Goal: Information Seeking & Learning: Compare options

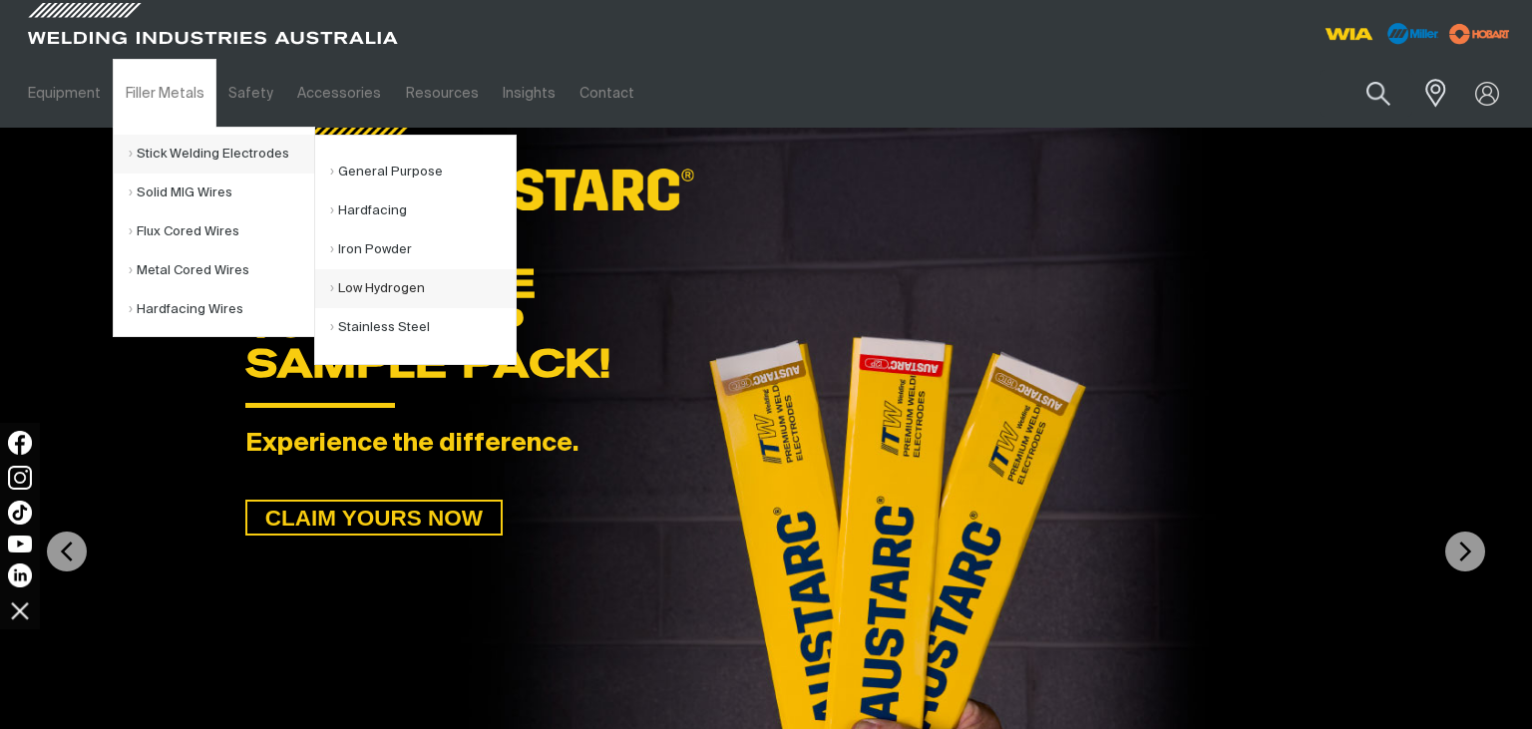
click at [378, 289] on link "Low Hydrogen" at bounding box center [423, 288] width 186 height 39
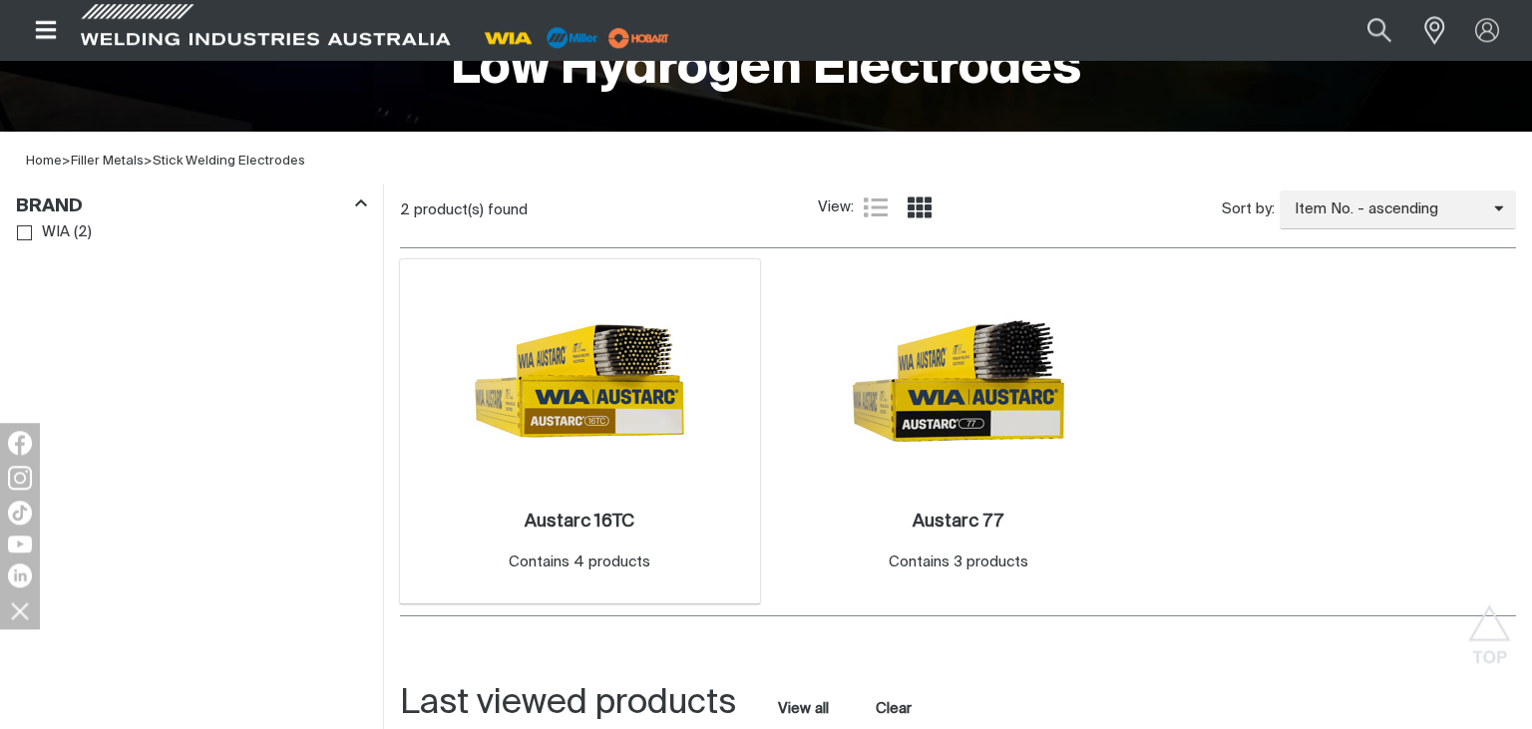
scroll to position [527, 0]
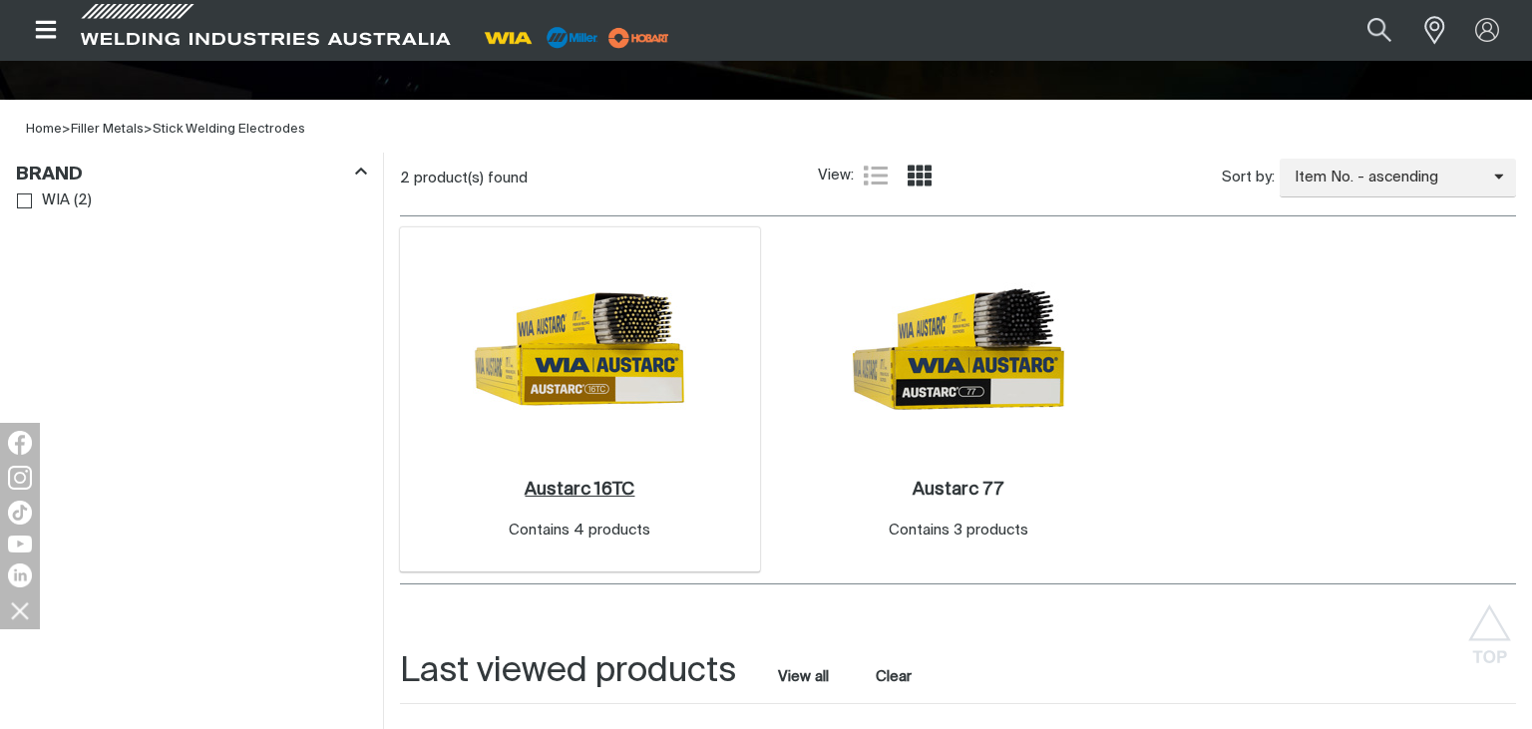
click at [555, 489] on h2 "Austarc 16TC ." at bounding box center [580, 490] width 110 height 18
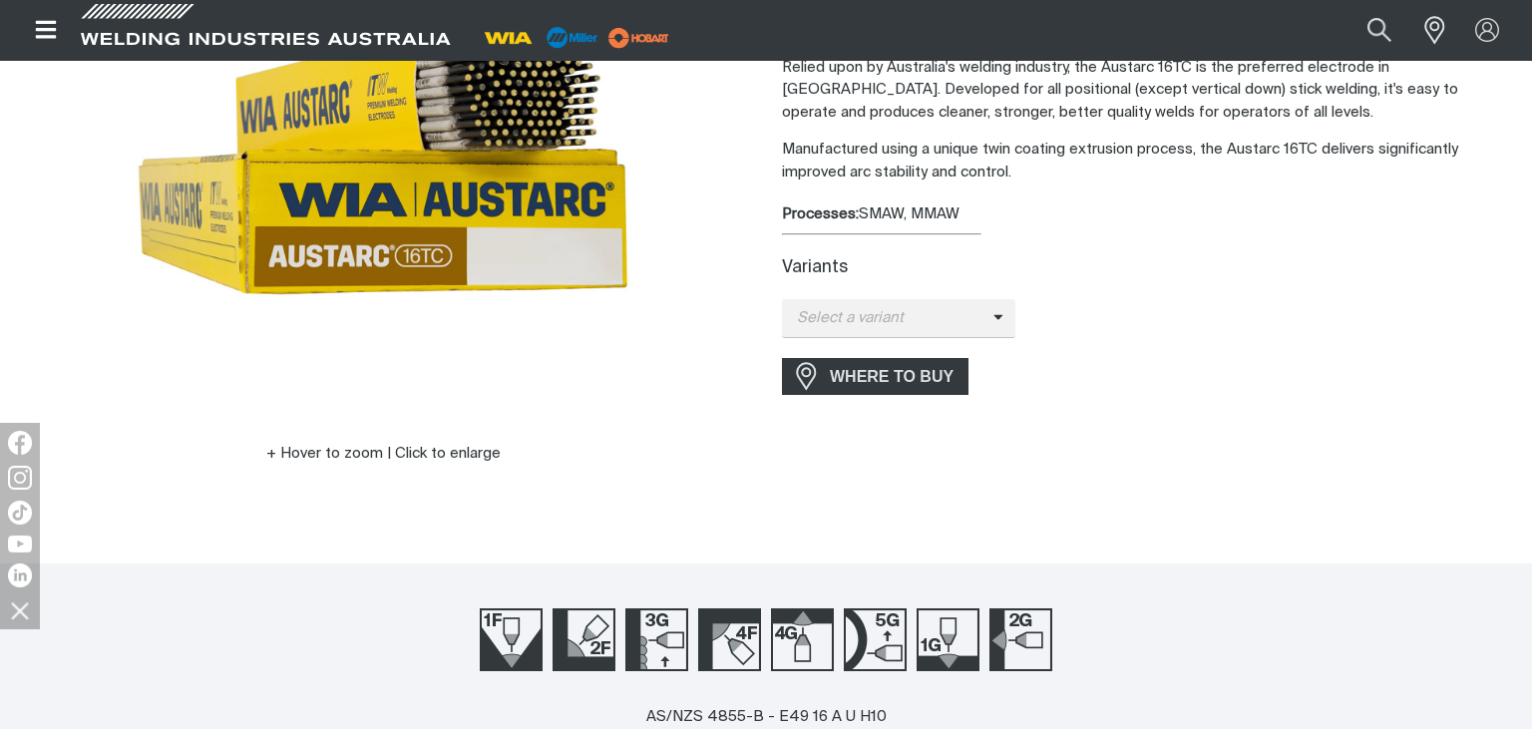
scroll to position [421, 0]
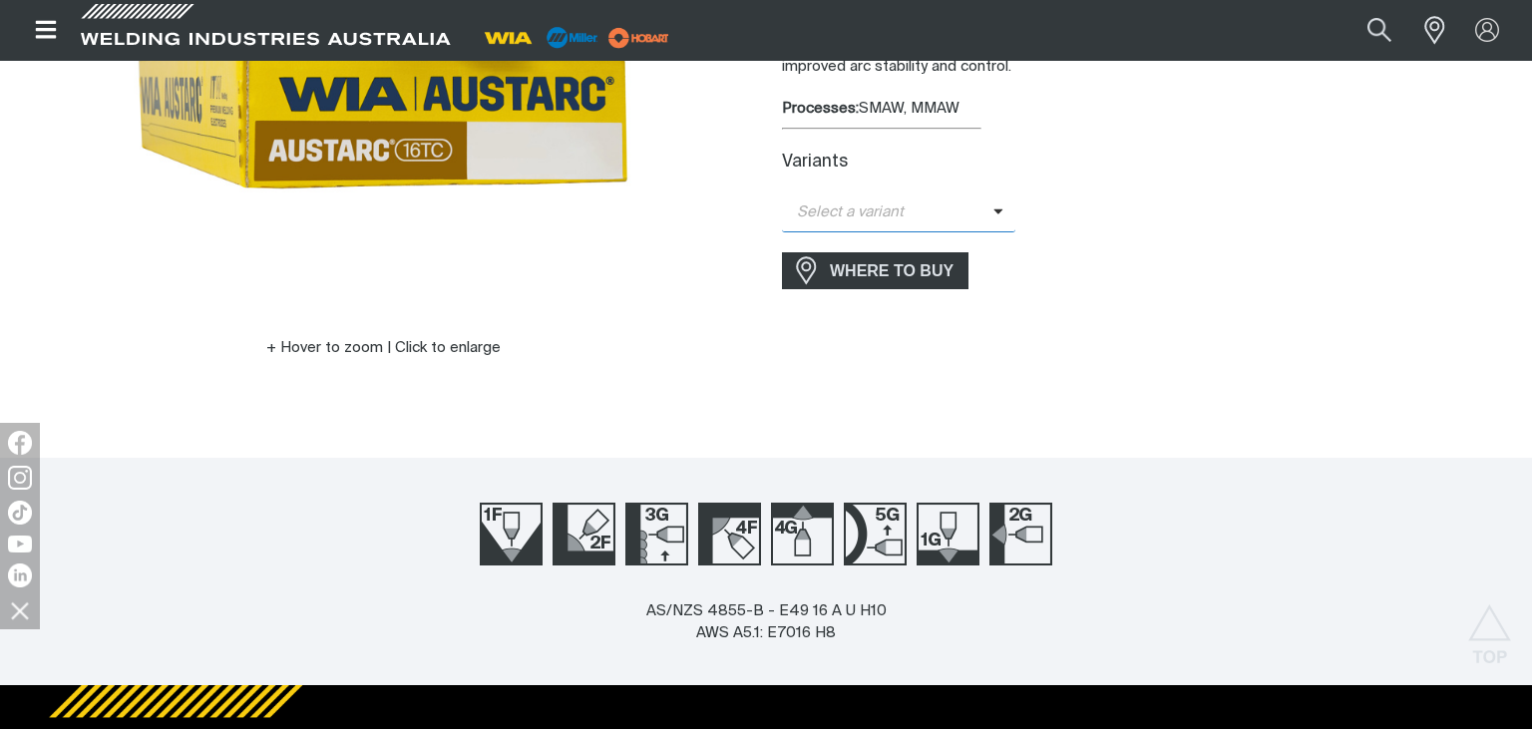
click at [998, 212] on icon at bounding box center [999, 210] width 10 height 15
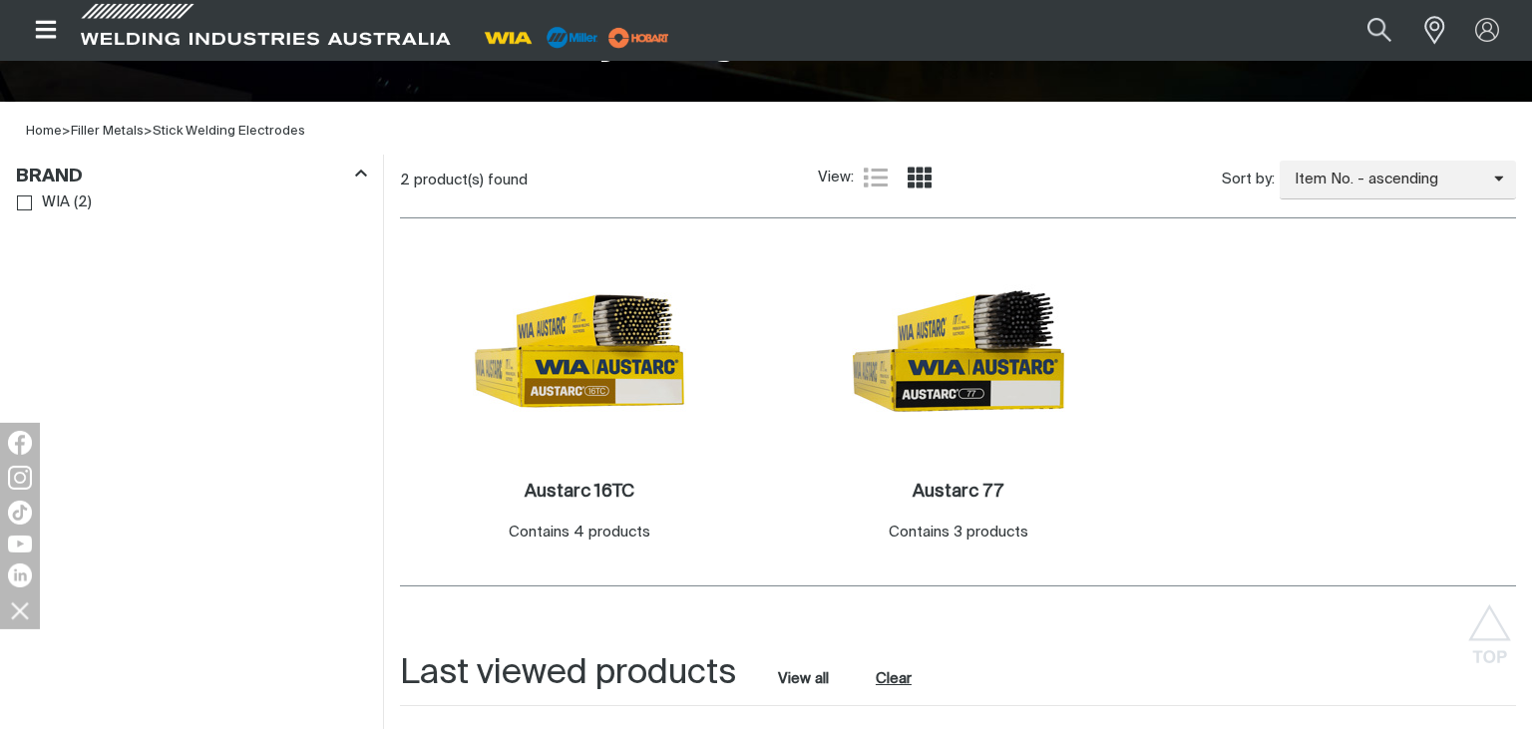
scroll to position [527, 0]
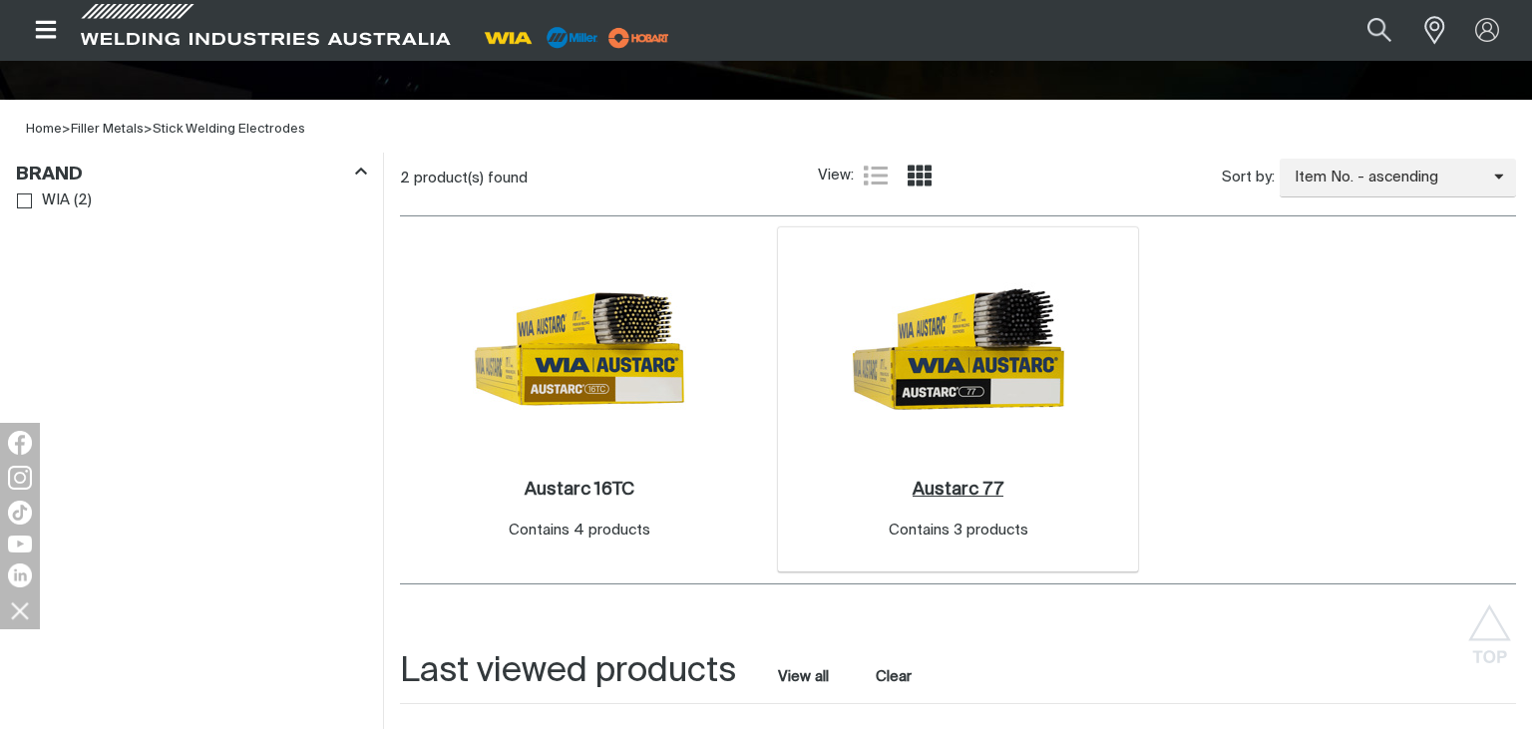
click at [952, 485] on h2 "Austarc 77 ." at bounding box center [958, 490] width 91 height 18
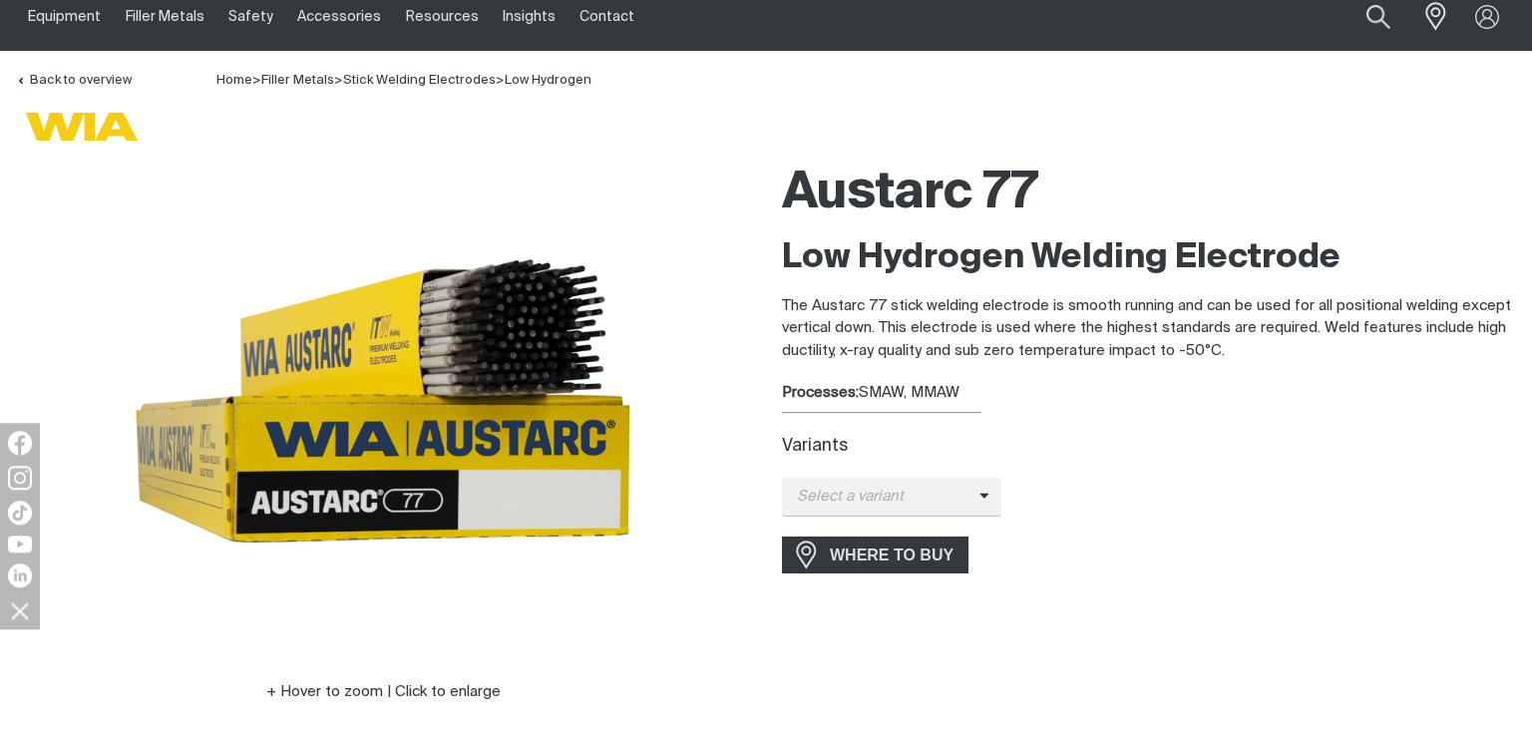
scroll to position [105, 0]
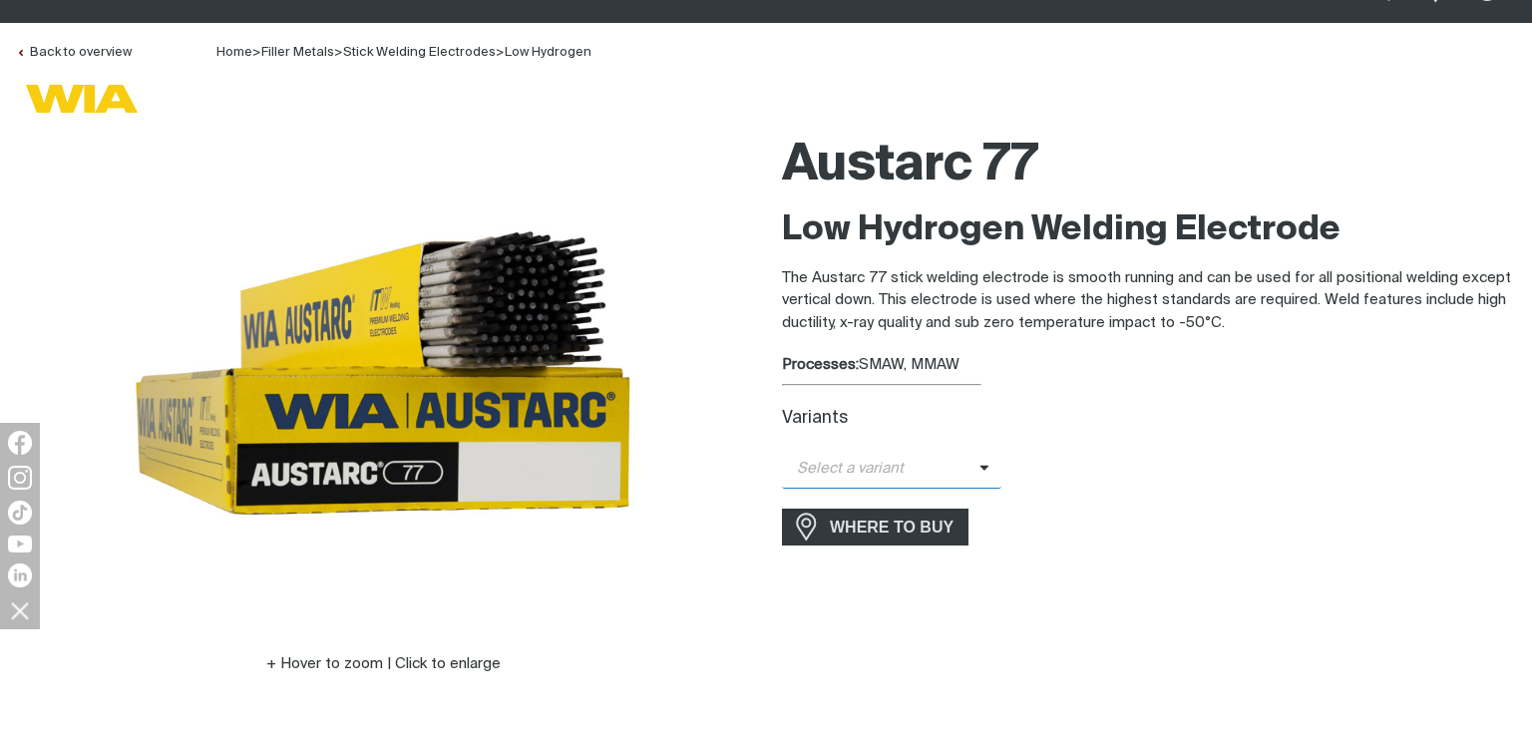
click at [980, 465] on icon at bounding box center [985, 467] width 10 height 15
click at [73, 54] on link "Back to overview" at bounding box center [74, 52] width 116 height 13
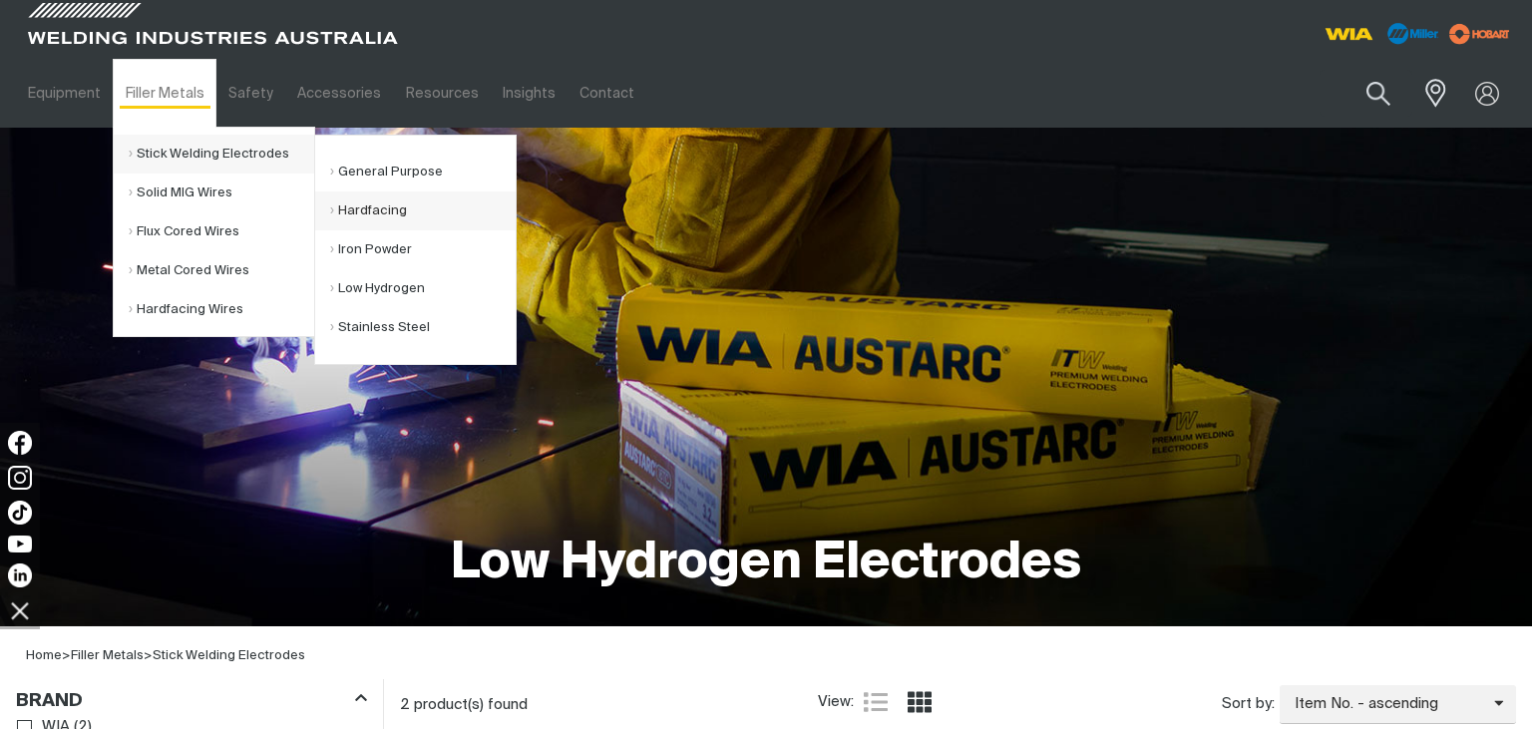
click at [385, 213] on link "Hardfacing" at bounding box center [423, 211] width 186 height 39
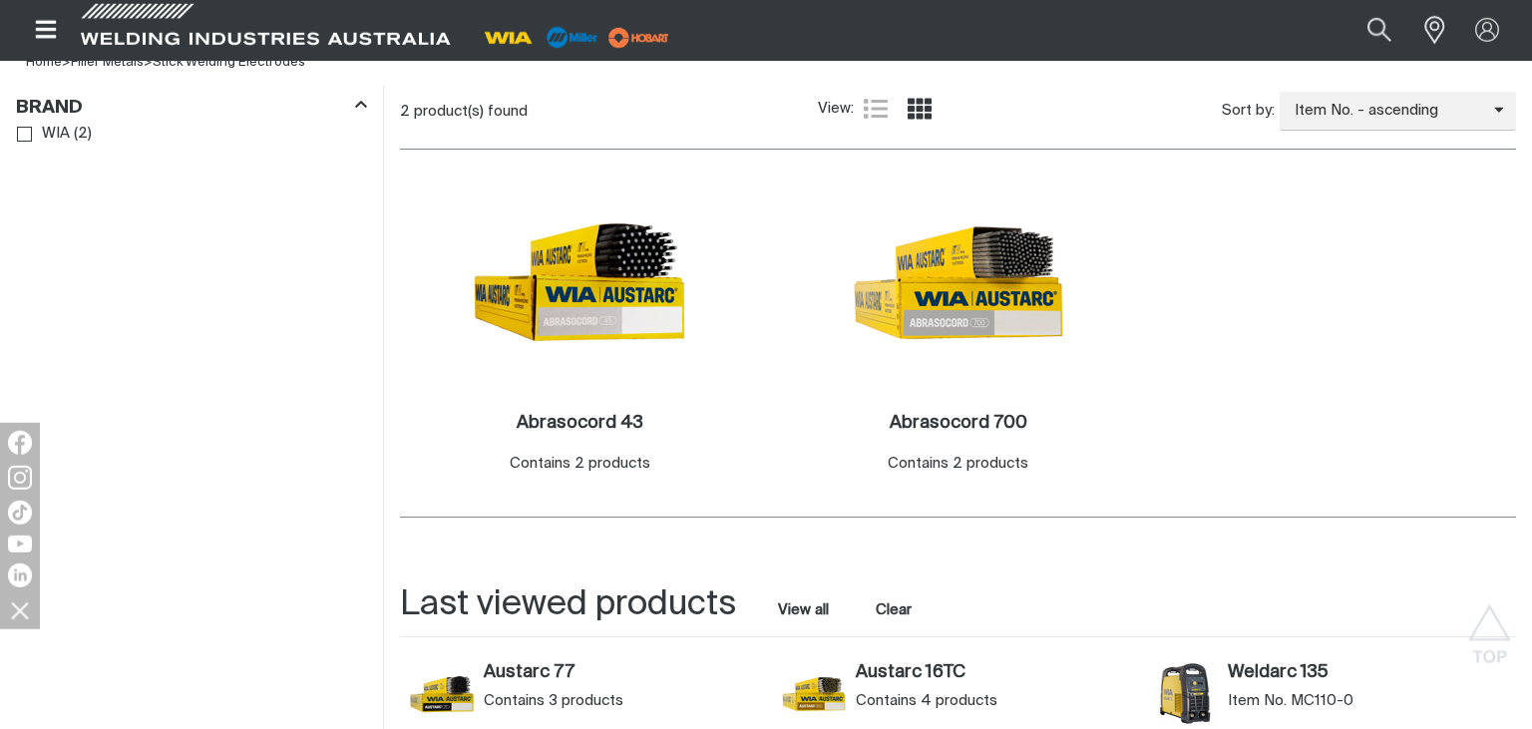
scroll to position [631, 0]
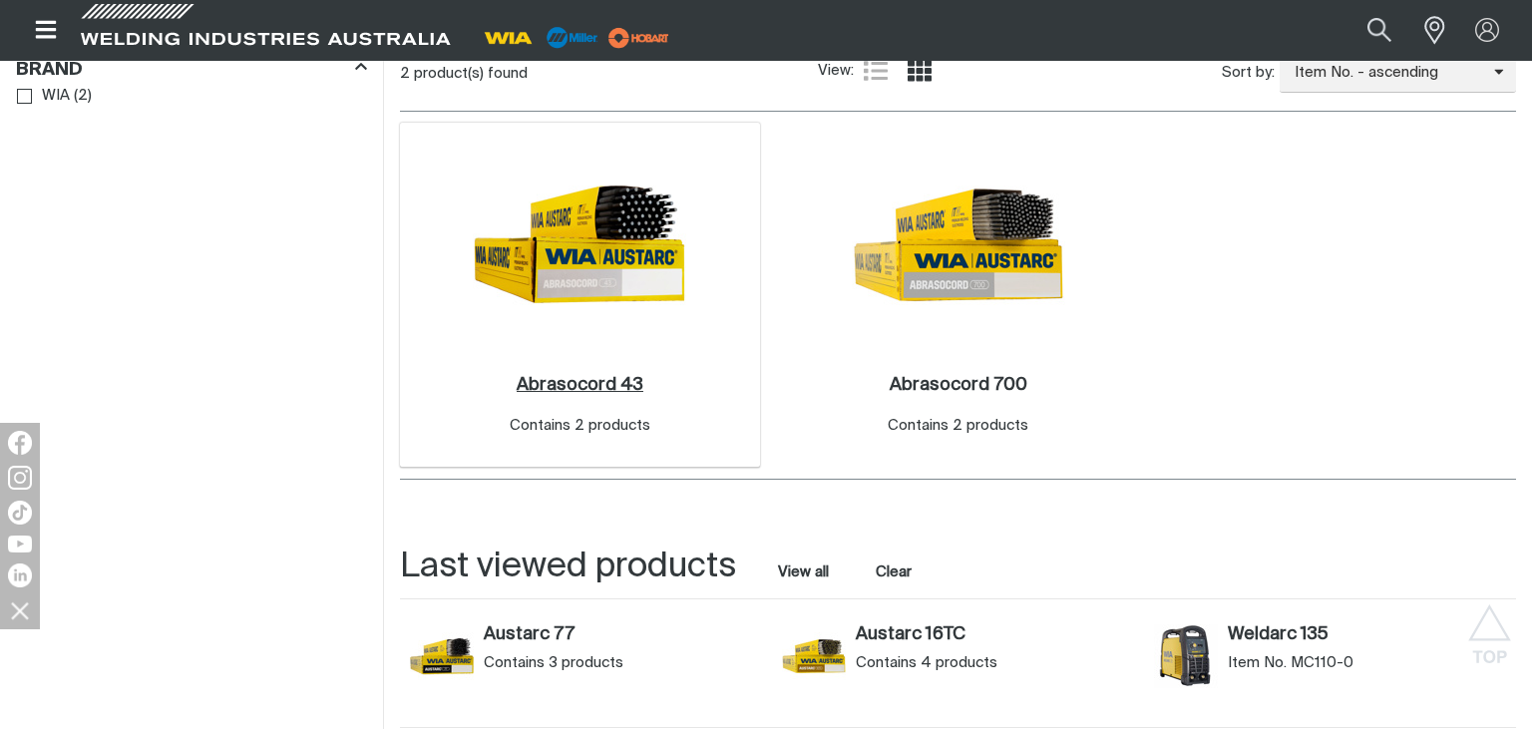
click at [585, 382] on h2 "Abrasocord 43 ." at bounding box center [580, 385] width 127 height 18
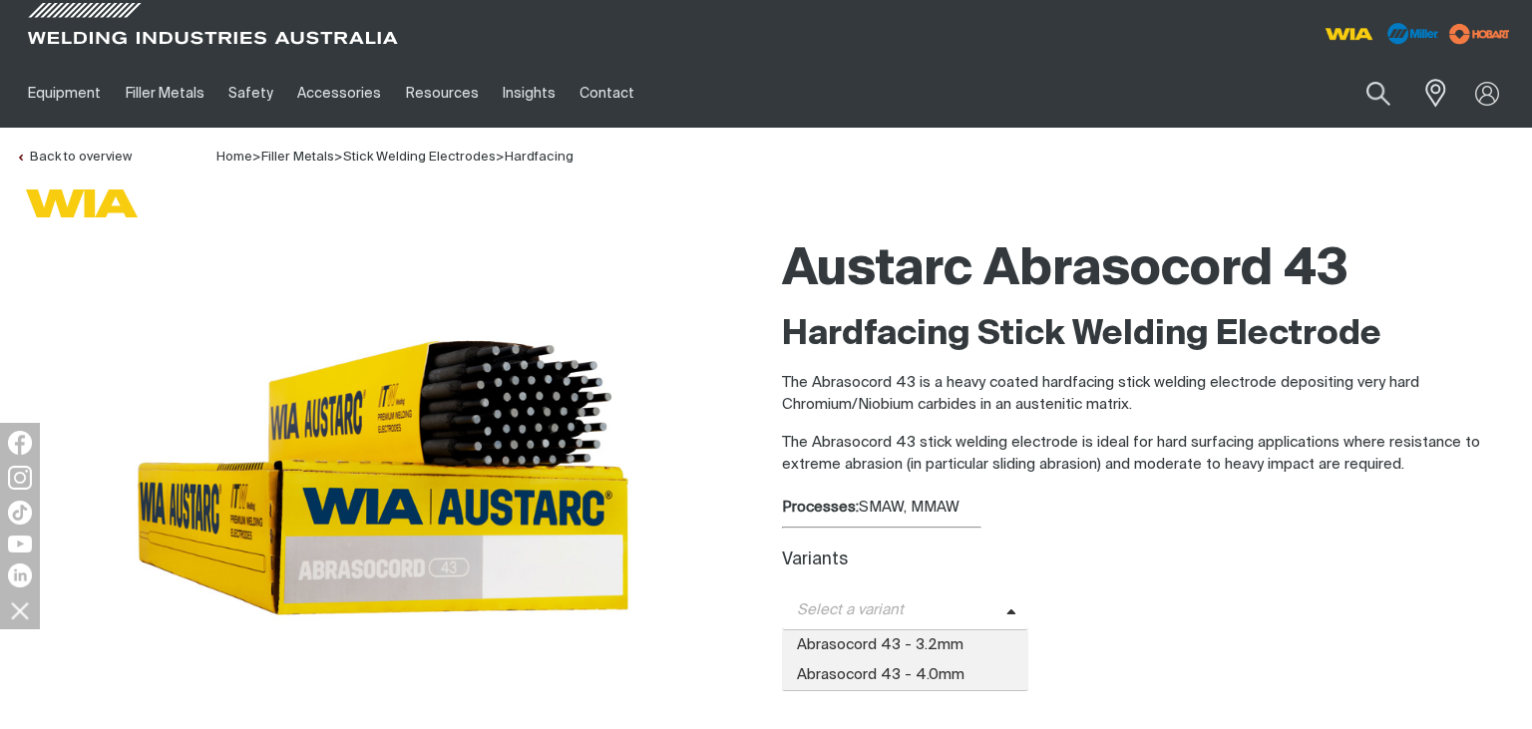
click at [1002, 605] on span "Select a variant" at bounding box center [894, 611] width 224 height 23
drag, startPoint x: 56, startPoint y: 25, endPoint x: 44, endPoint y: 0, distance: 27.7
click at [49, 12] on span at bounding box center [212, 29] width 379 height 59
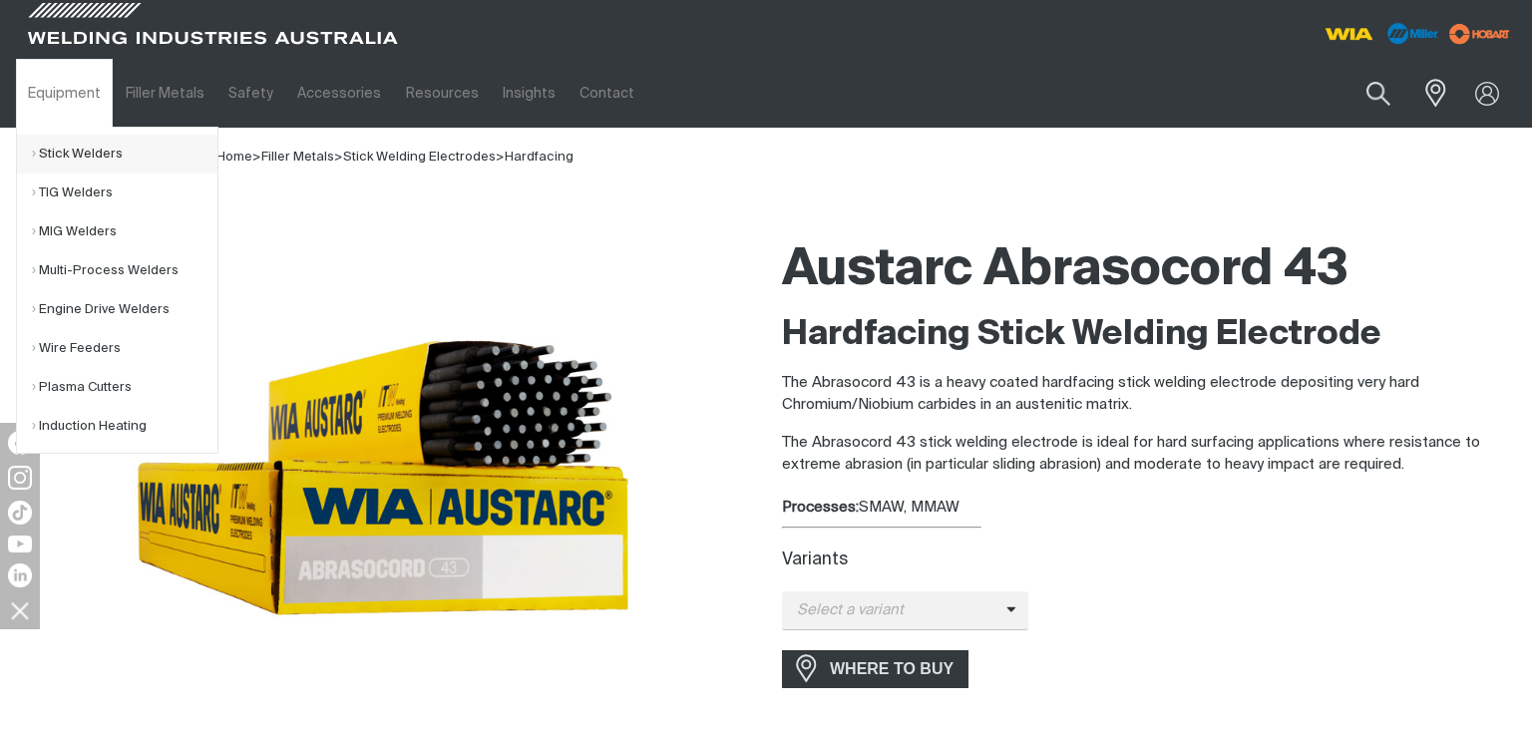
click at [106, 155] on link "Stick Welders" at bounding box center [125, 154] width 186 height 39
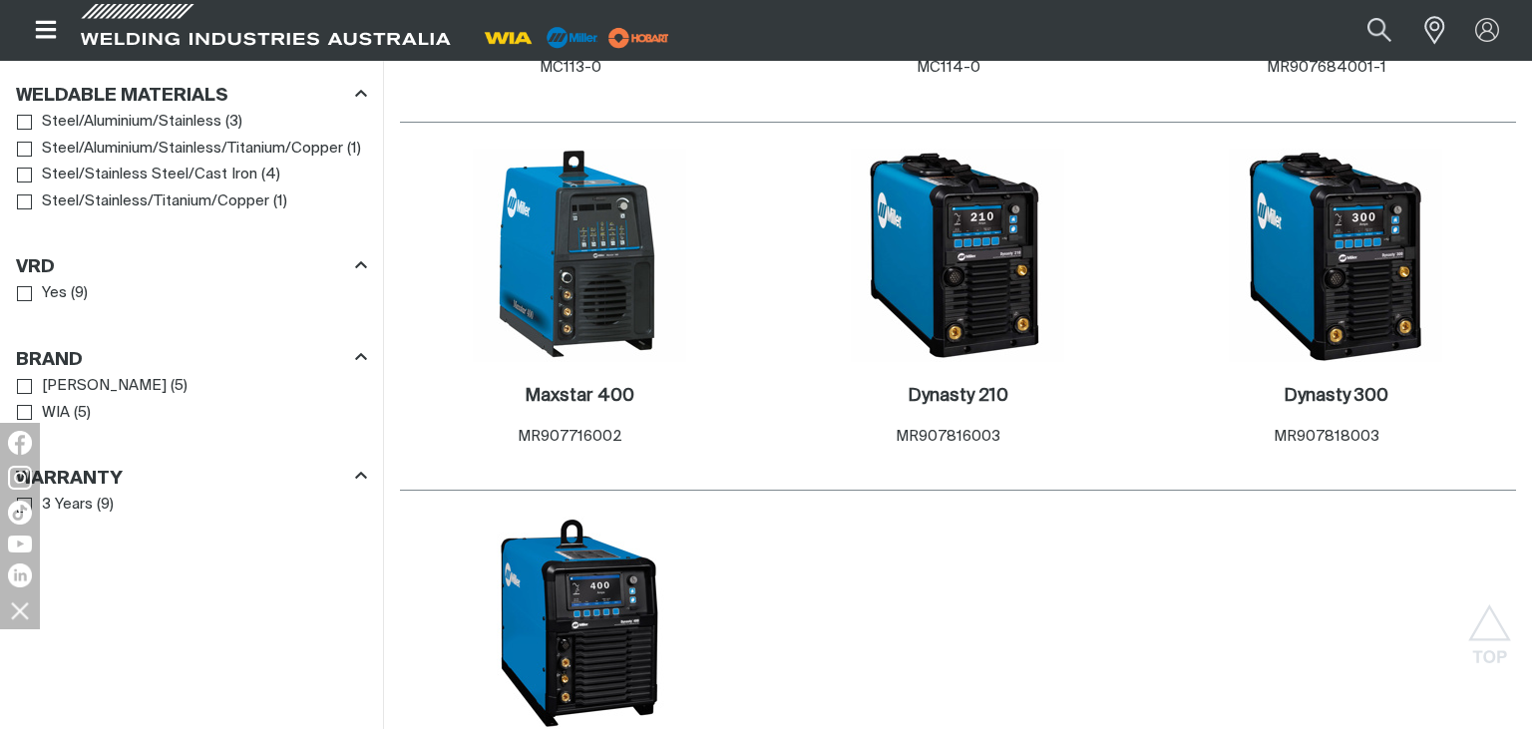
scroll to position [1264, 0]
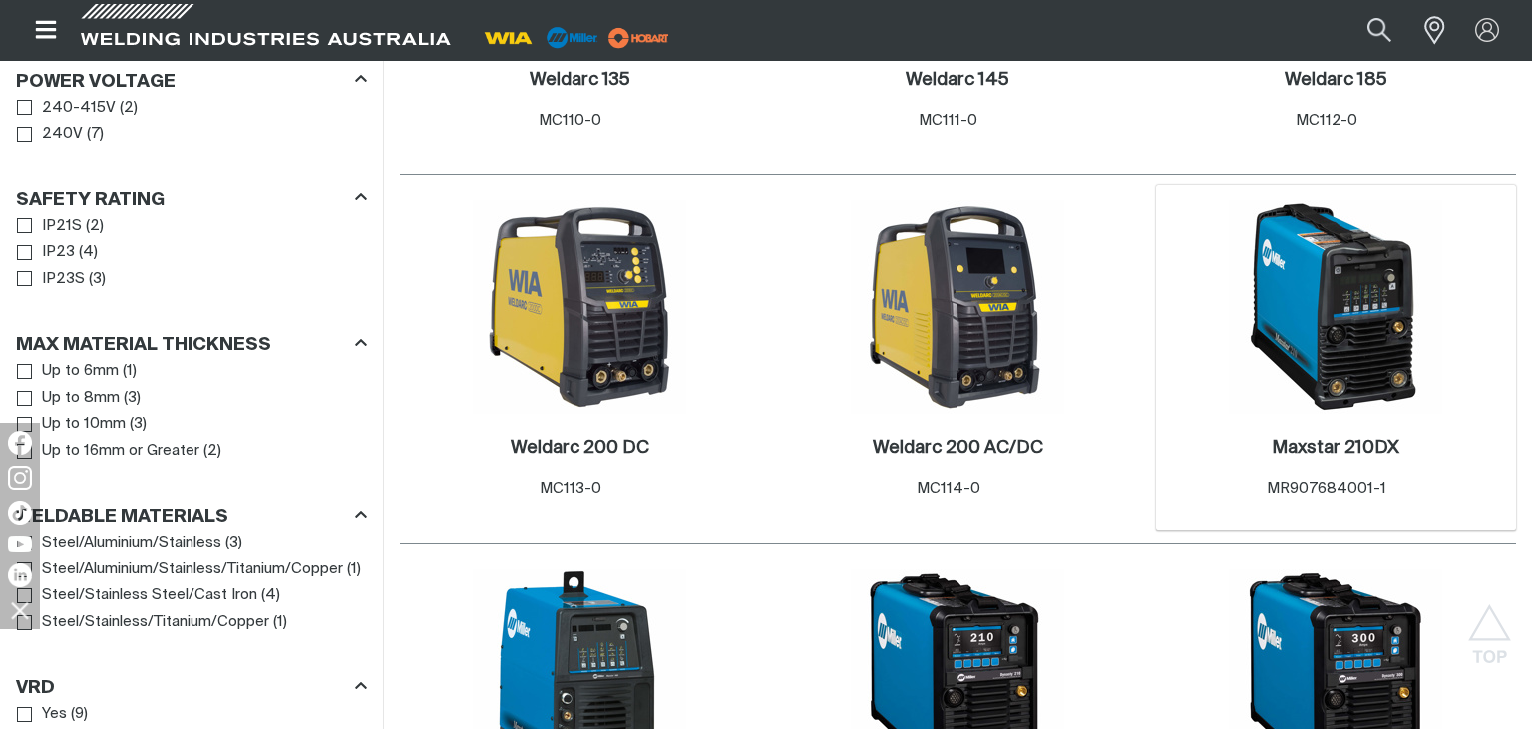
click at [1361, 361] on img at bounding box center [1335, 306] width 213 height 213
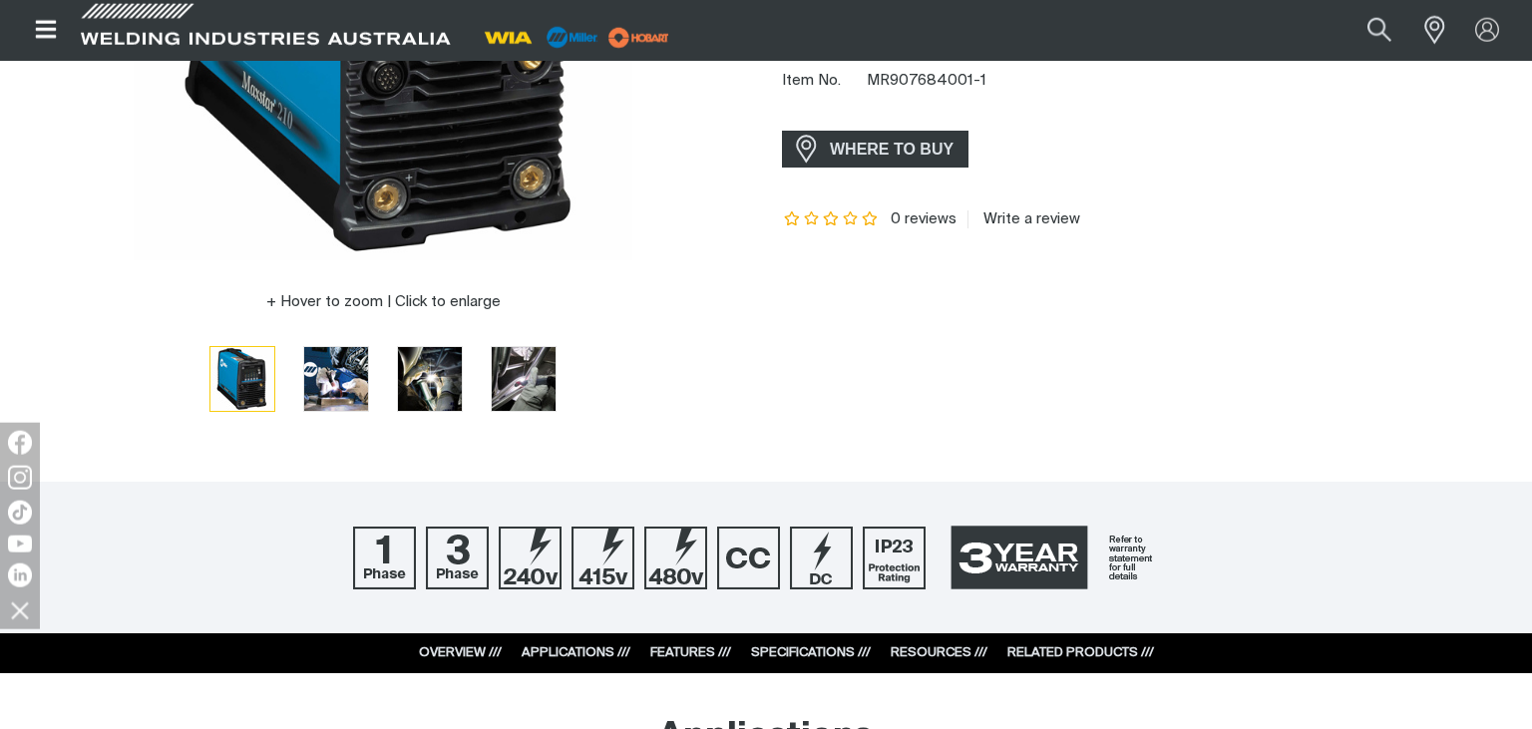
scroll to position [527, 0]
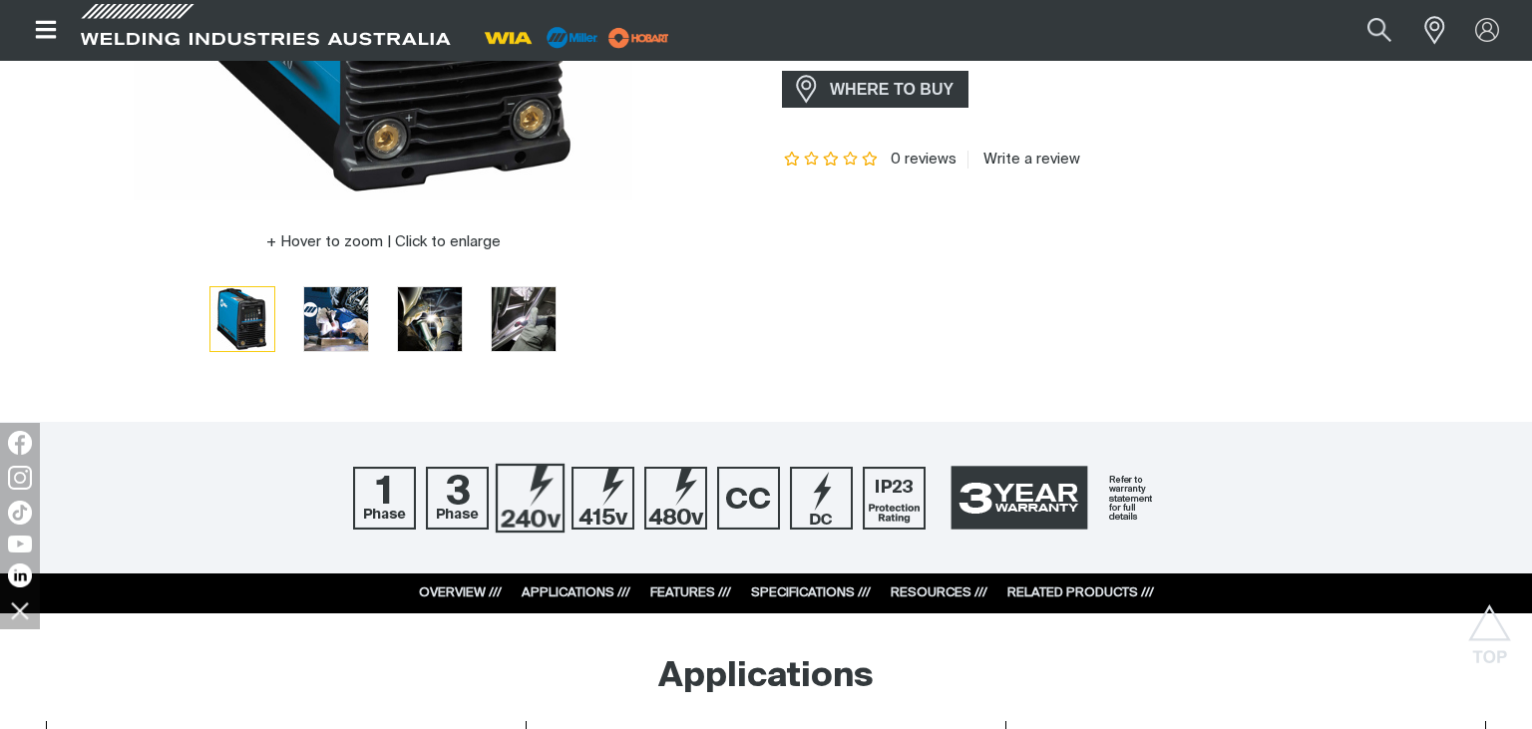
click at [541, 488] on img at bounding box center [530, 497] width 69 height 69
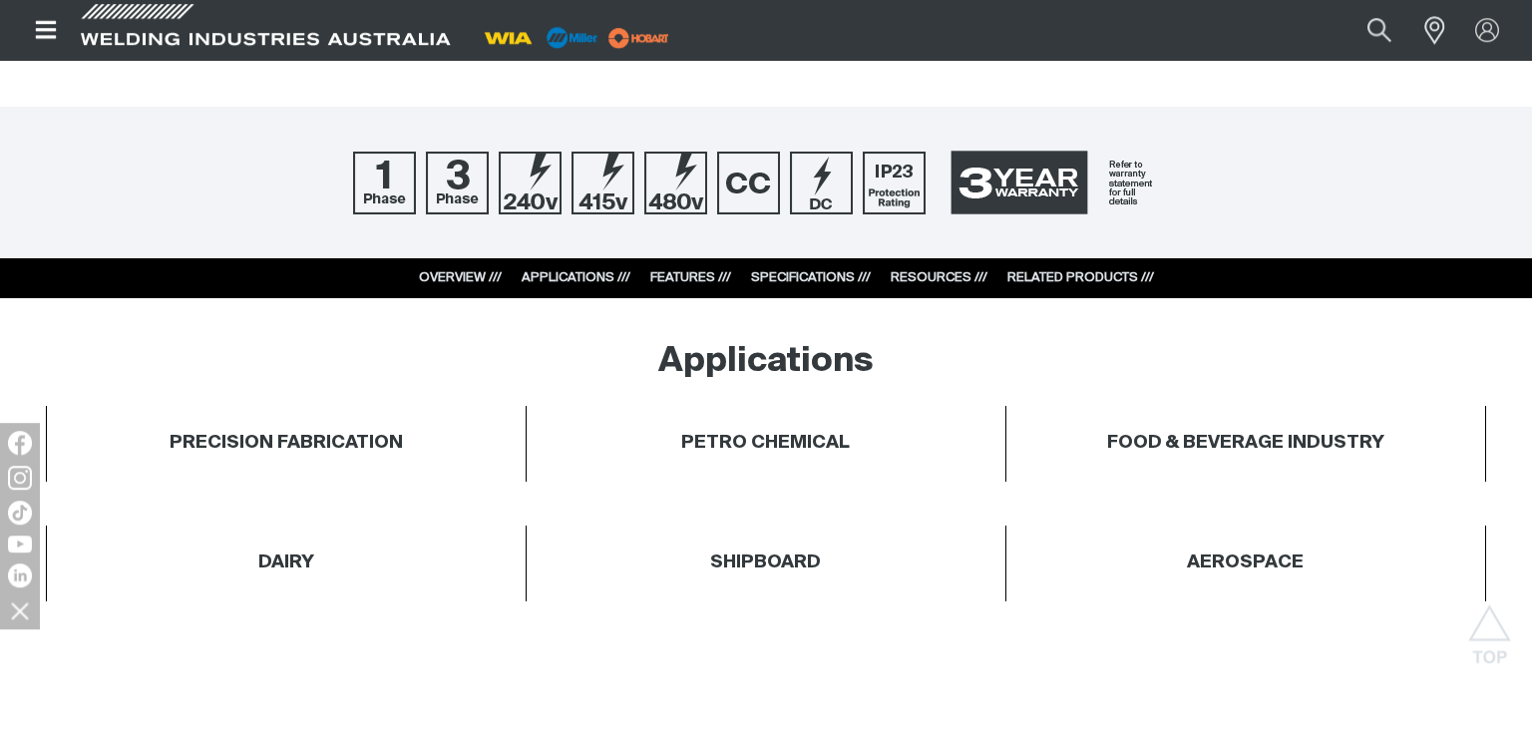
scroll to position [842, 0]
click at [676, 273] on link "FEATURES ///" at bounding box center [690, 277] width 81 height 13
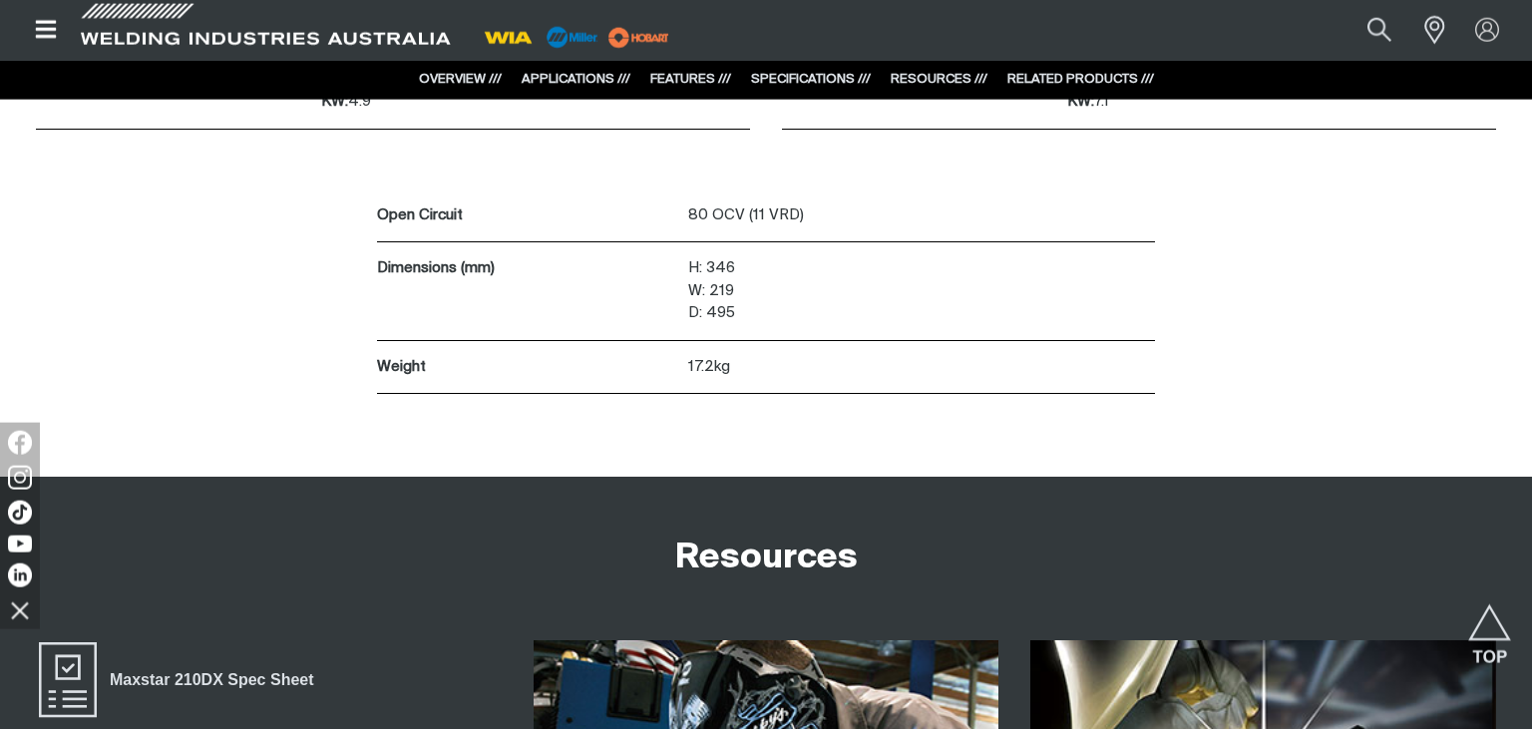
scroll to position [4987, 0]
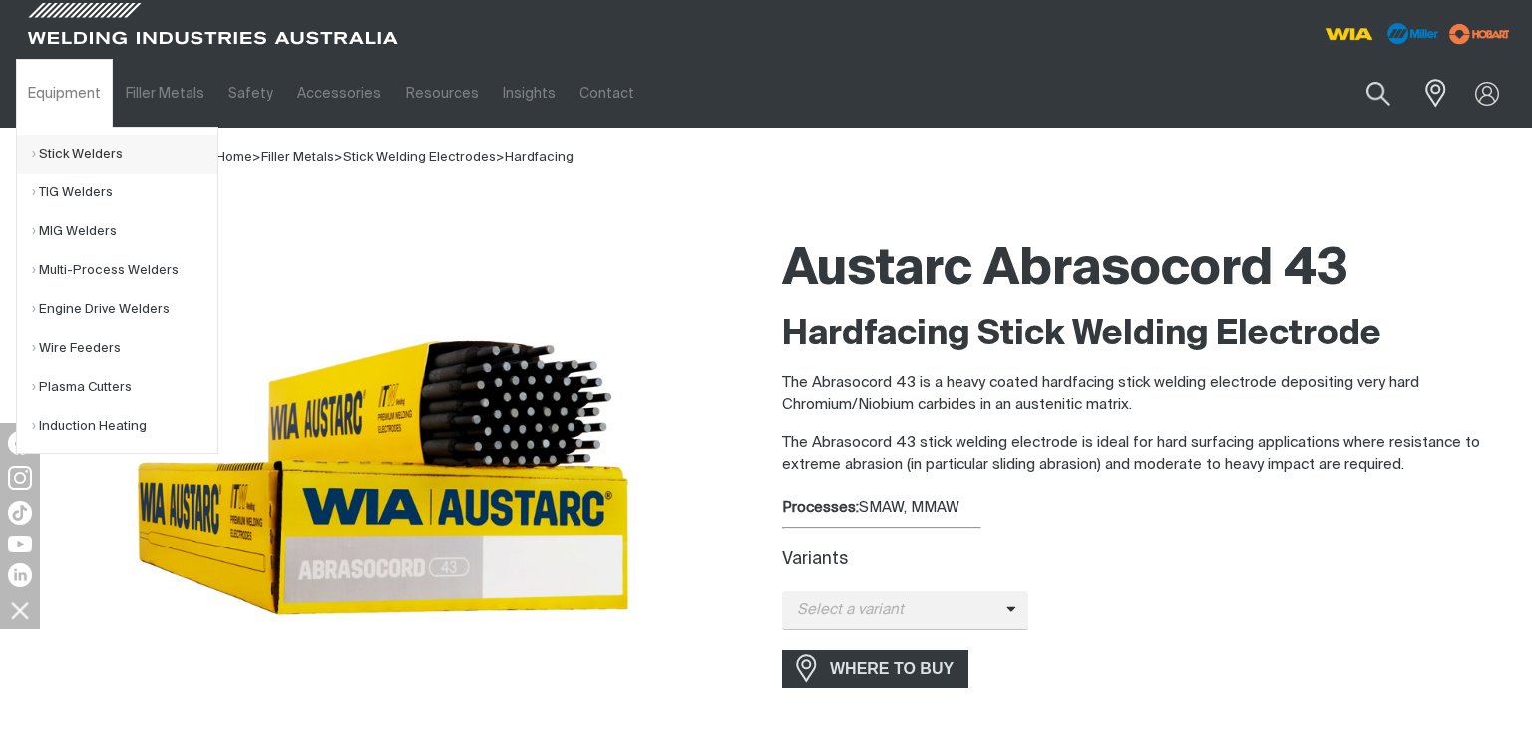
click at [60, 152] on link "Stick Welders" at bounding box center [125, 154] width 186 height 39
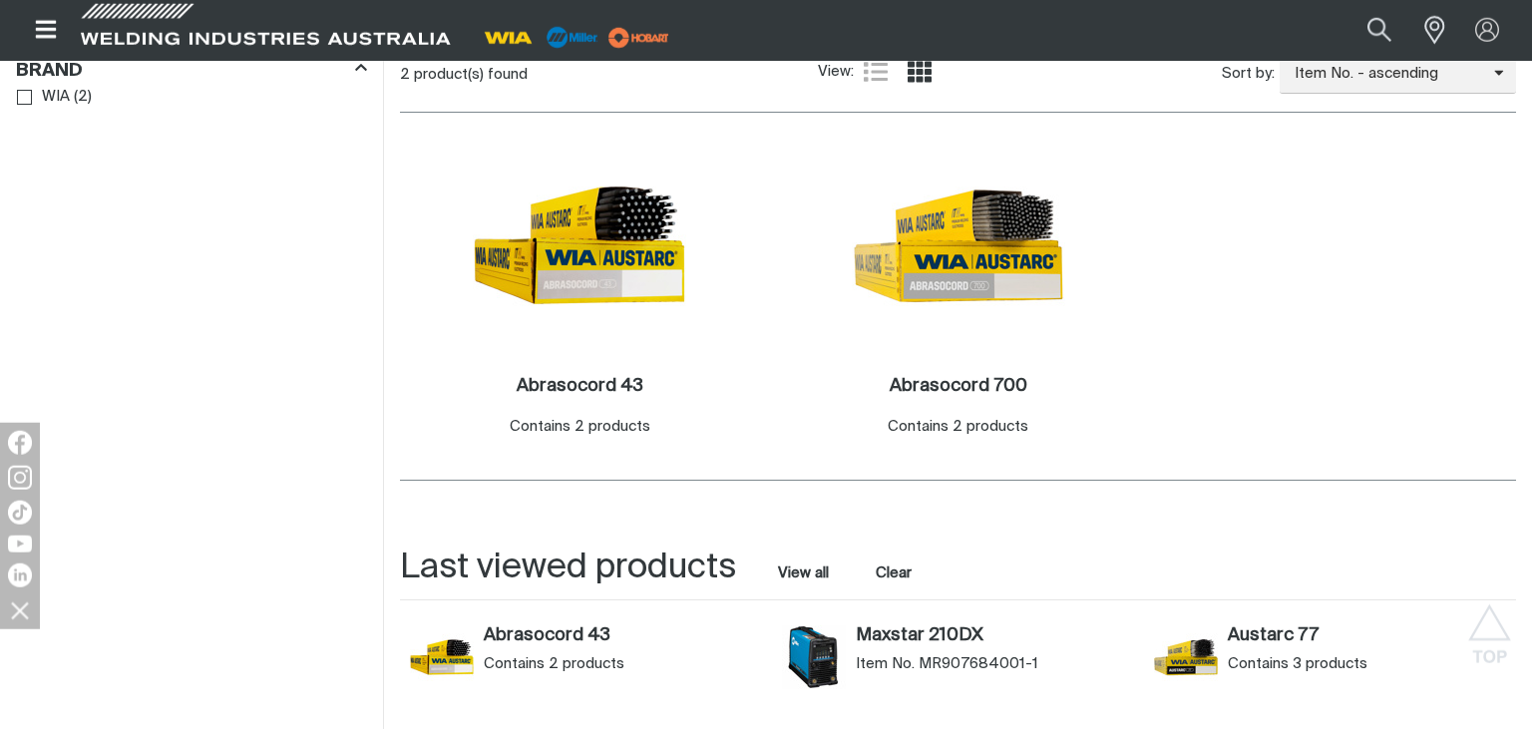
scroll to position [631, 0]
